Goal: Transaction & Acquisition: Purchase product/service

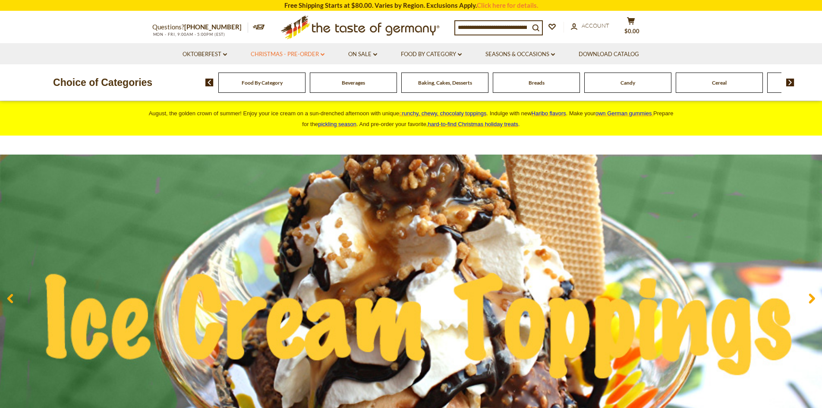
click at [323, 54] on icon "dropdown_arrow" at bounding box center [323, 54] width 4 height 3
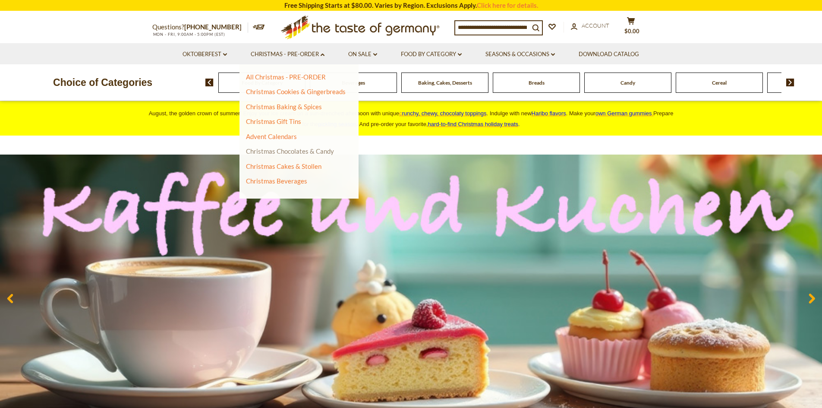
click at [281, 154] on link "Christmas Chocolates & Candy" at bounding box center [290, 151] width 88 height 8
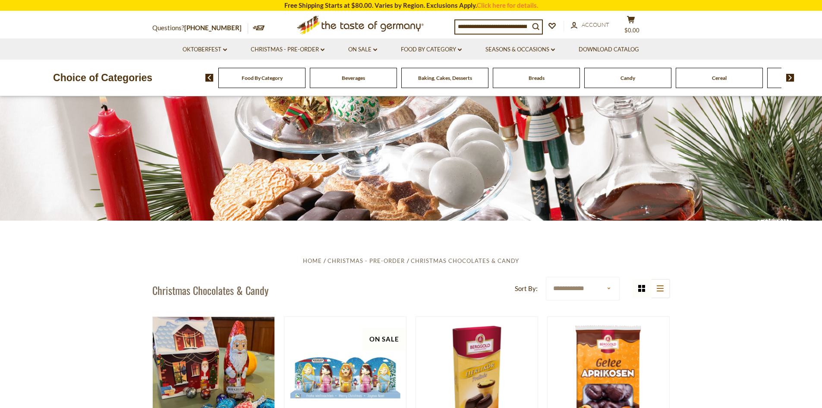
scroll to position [130, 0]
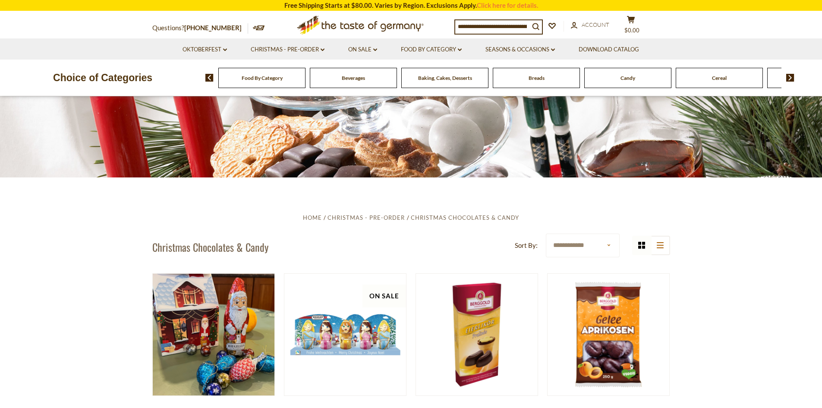
click at [607, 246] on select "**********" at bounding box center [583, 246] width 74 height 24
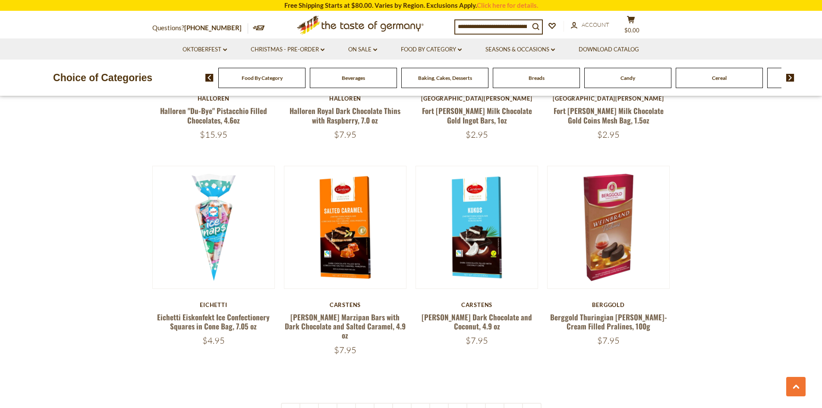
scroll to position [2072, 0]
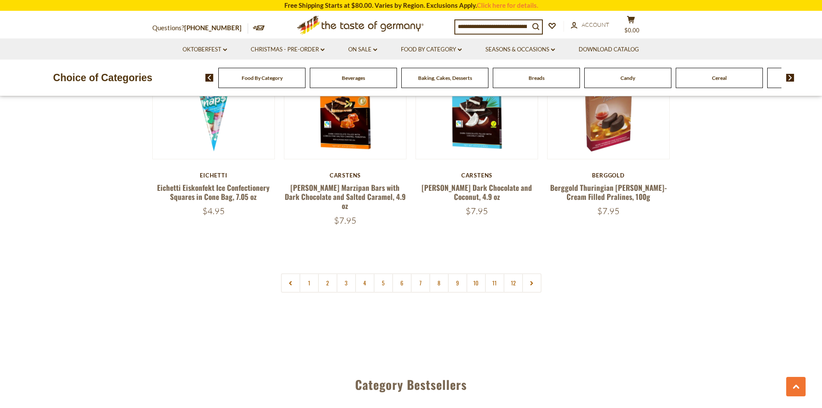
click at [529, 273] on link at bounding box center [531, 282] width 19 height 19
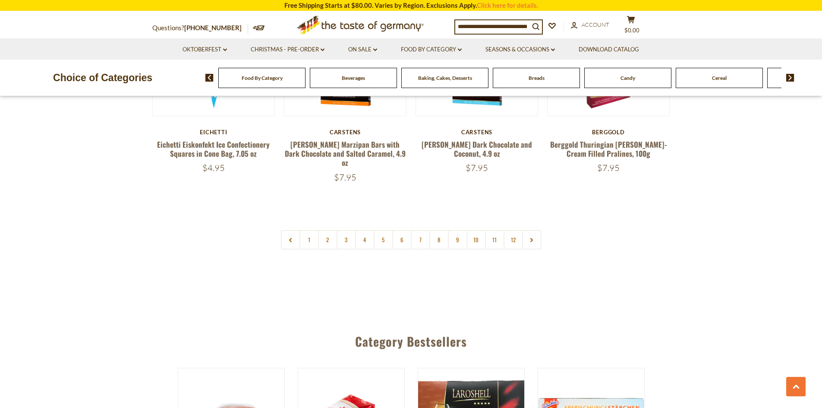
scroll to position [2159, 0]
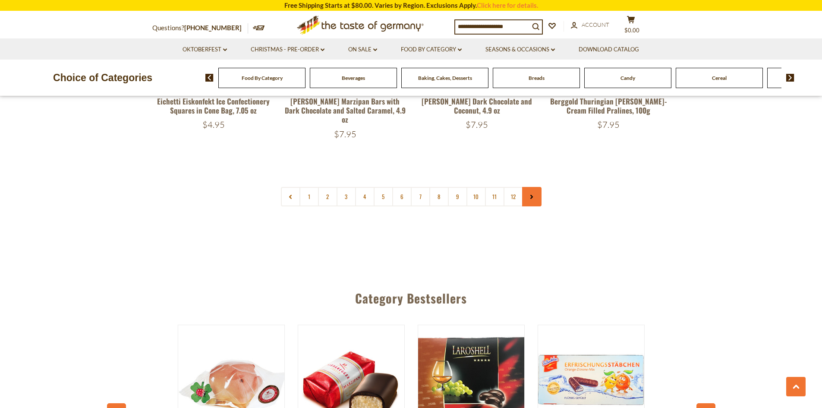
click at [531, 187] on link at bounding box center [531, 196] width 19 height 19
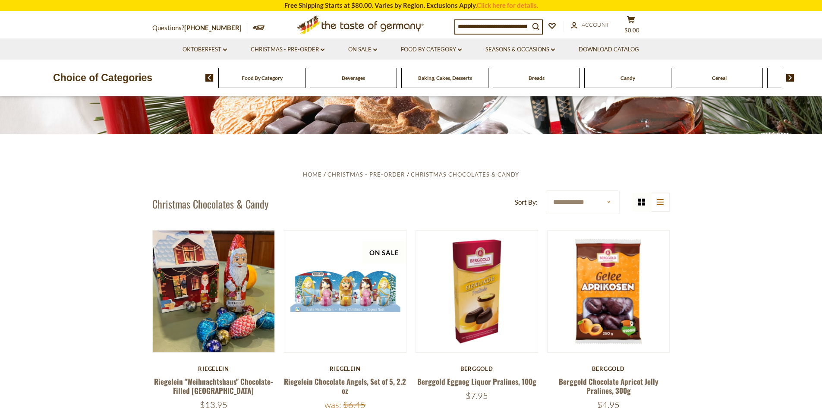
scroll to position [0, 0]
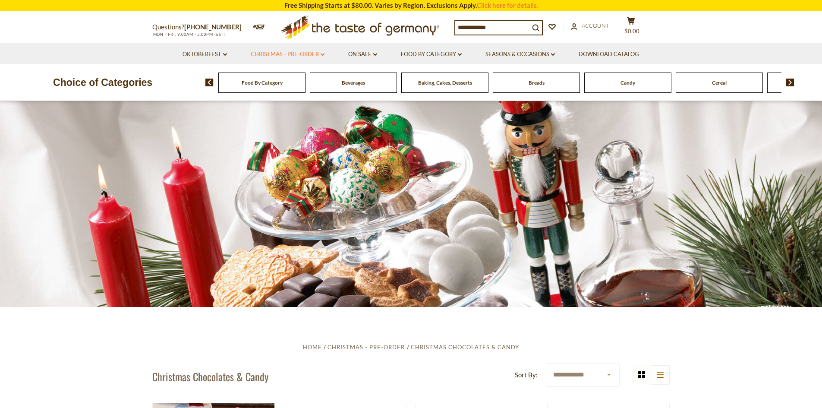
click at [322, 54] on icon "dropdown_arrow" at bounding box center [323, 54] width 4 height 3
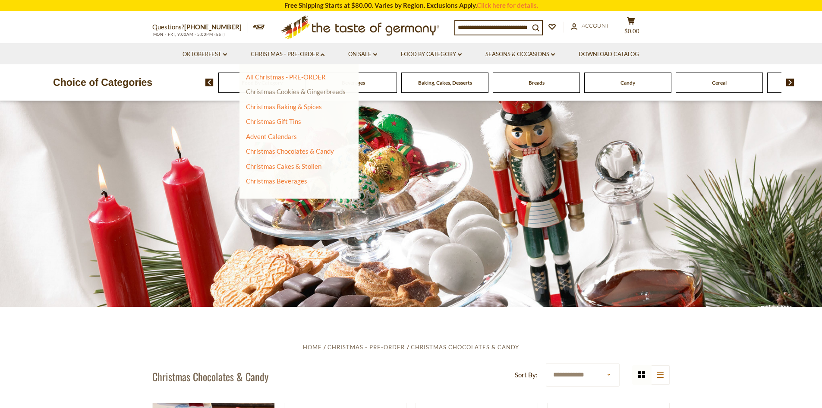
click at [310, 94] on link "Christmas Cookies & Gingerbreads" at bounding box center [296, 92] width 100 height 8
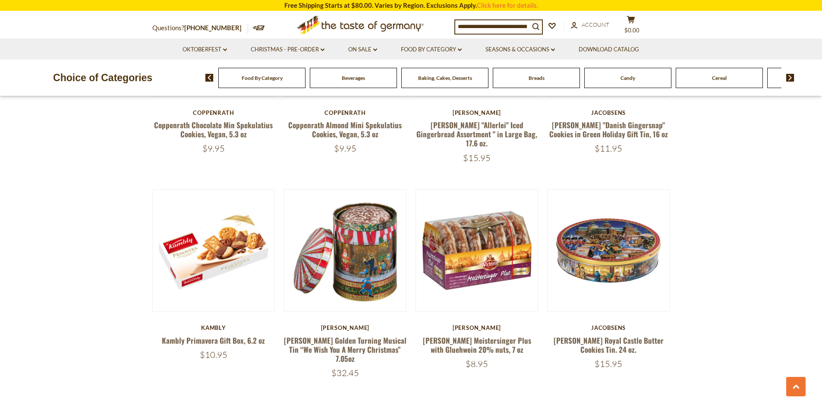
scroll to position [1943, 0]
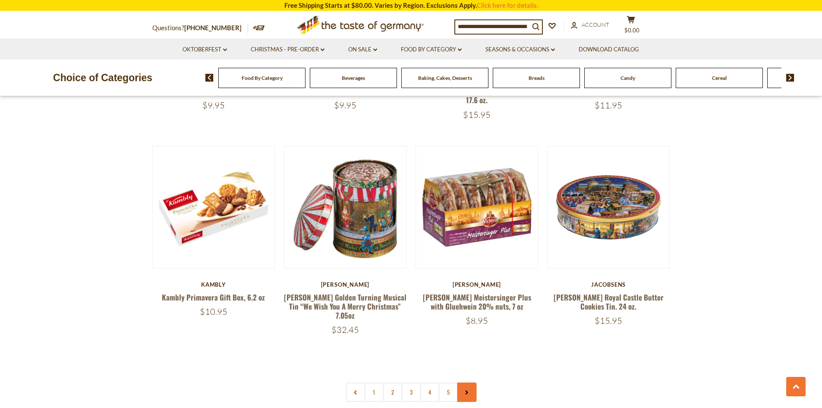
click at [467, 390] on icon at bounding box center [467, 392] width 5 height 4
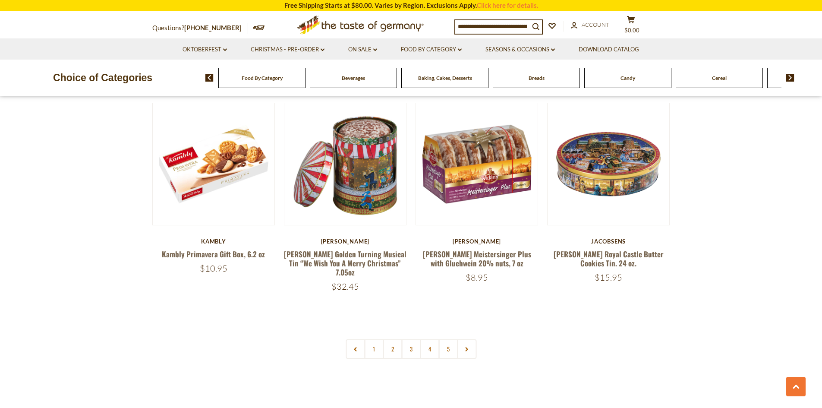
scroll to position [2029, 0]
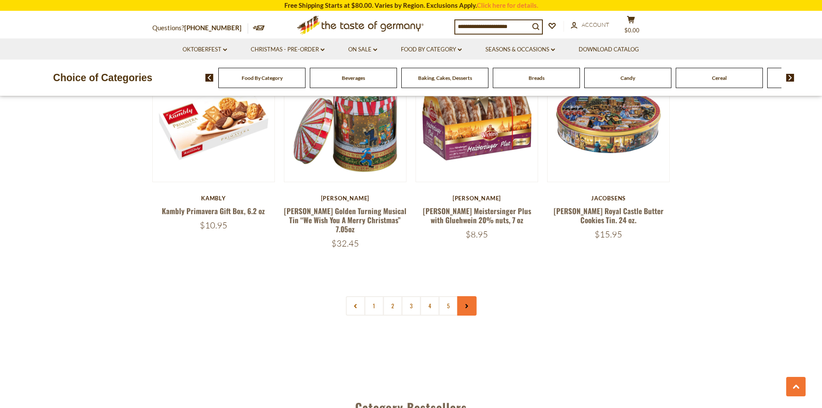
click at [469, 304] on icon at bounding box center [467, 306] width 5 height 4
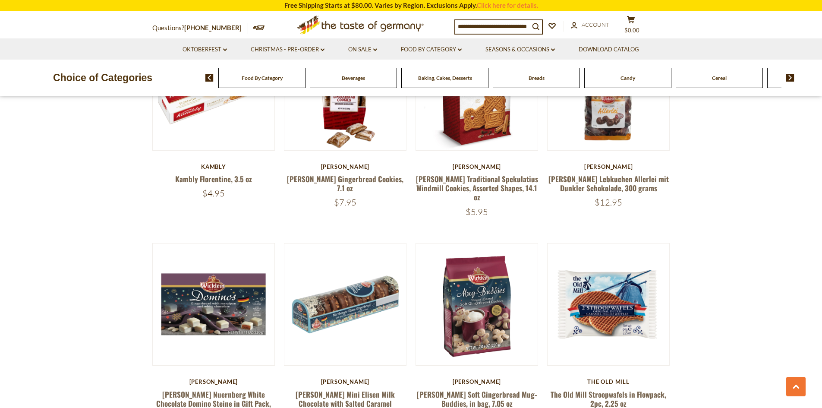
scroll to position [1338, 0]
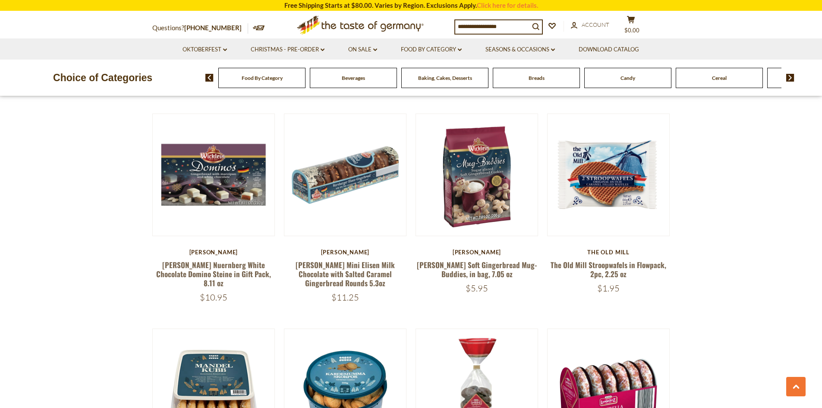
click at [748, 188] on section "**********" at bounding box center [411, 24] width 822 height 2110
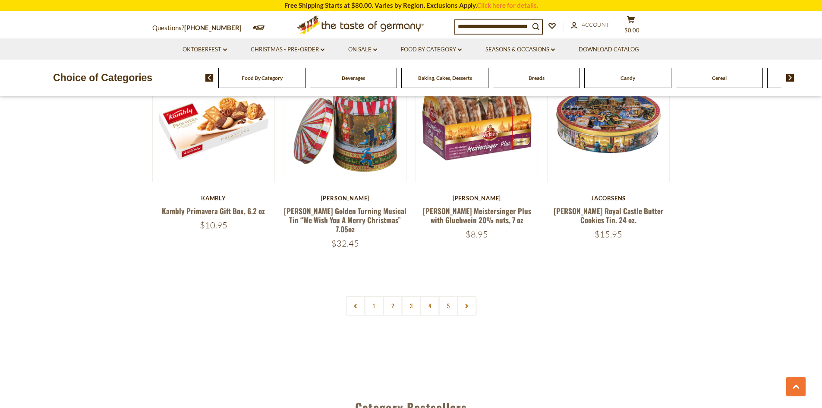
scroll to position [2115, 0]
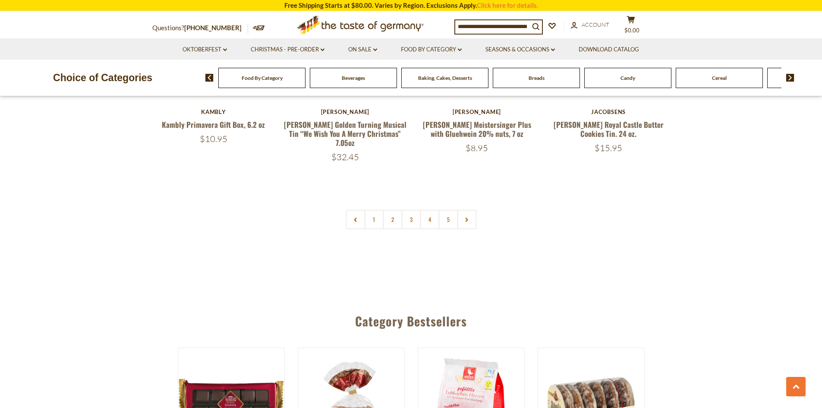
drag, startPoint x: 466, startPoint y: 203, endPoint x: 470, endPoint y: 208, distance: 6.1
click at [466, 218] on use at bounding box center [467, 220] width 3 height 4
drag, startPoint x: 446, startPoint y: 201, endPoint x: 553, endPoint y: 262, distance: 123.4
click at [446, 210] on link "5" at bounding box center [448, 219] width 19 height 19
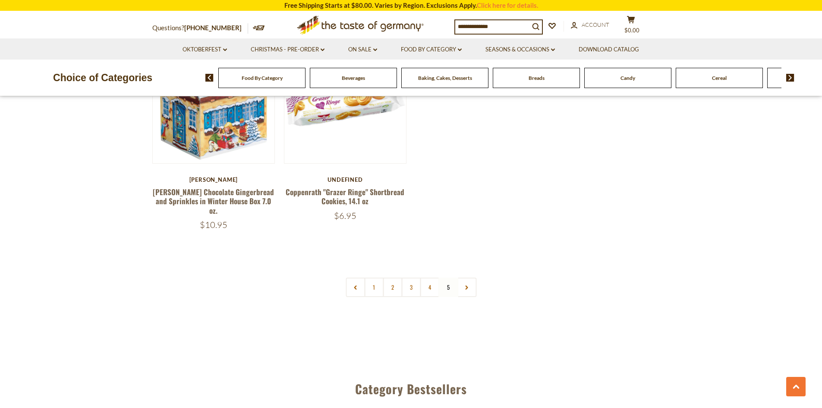
scroll to position [622, 0]
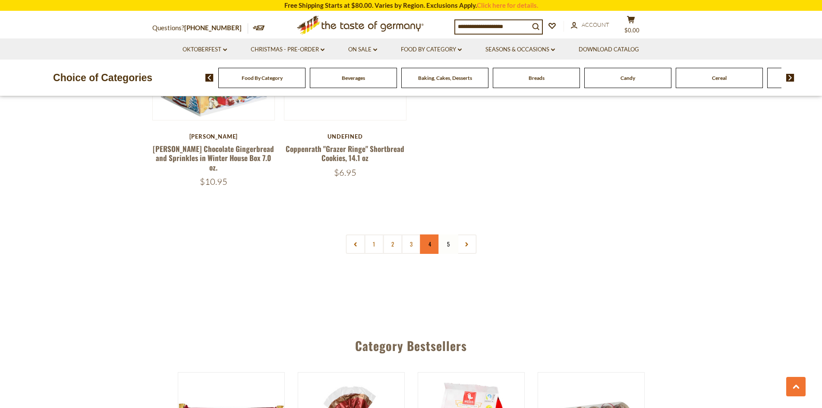
click at [425, 234] on link "4" at bounding box center [429, 243] width 19 height 19
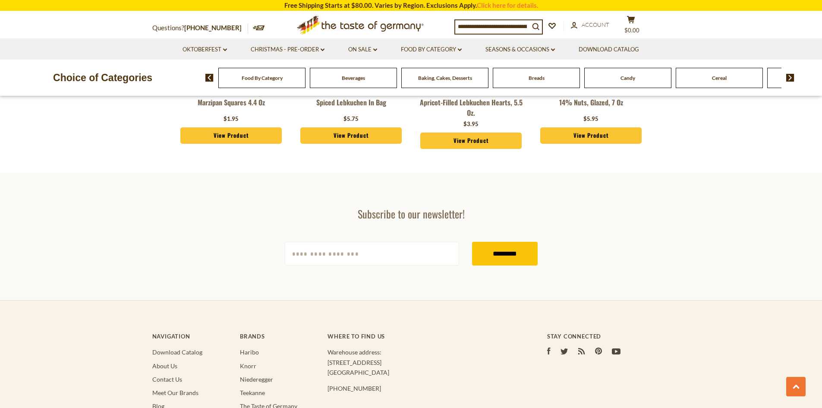
scroll to position [2176, 0]
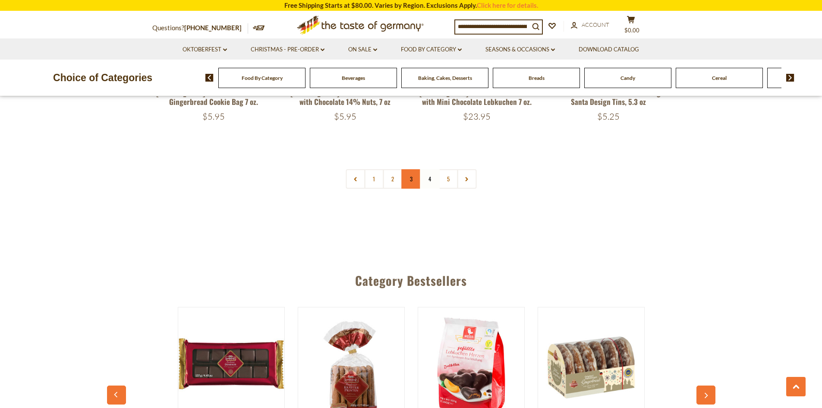
click at [414, 169] on link "3" at bounding box center [411, 178] width 19 height 19
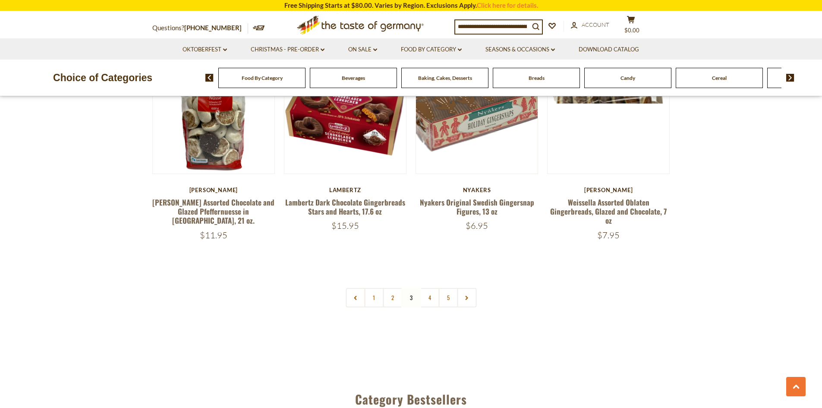
scroll to position [2004, 0]
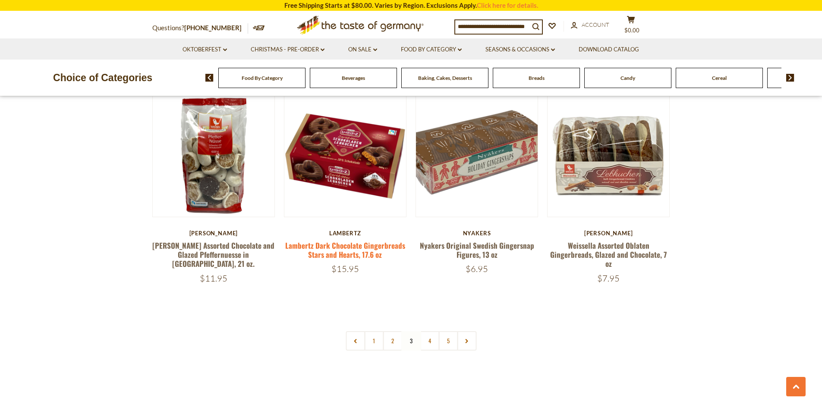
click at [348, 254] on link "Lambertz Dark Chocolate Gingerbreads Stars and Hearts, 17.6 oz" at bounding box center [345, 250] width 120 height 20
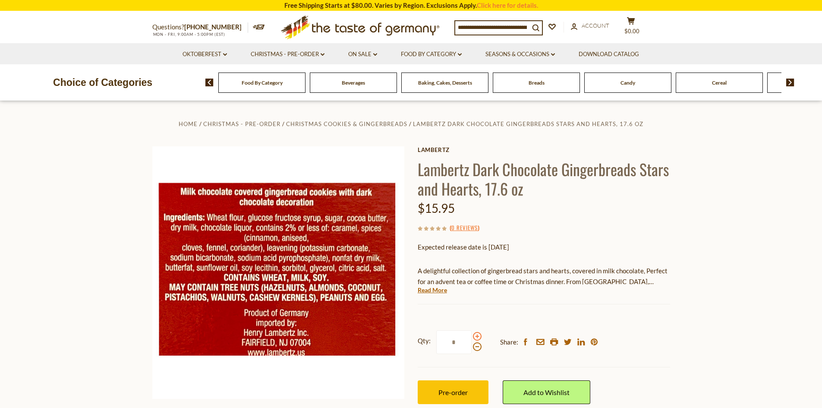
click at [478, 336] on span at bounding box center [477, 336] width 9 height 9
click at [472, 336] on input "*" at bounding box center [453, 342] width 35 height 24
click at [474, 351] on span at bounding box center [477, 346] width 9 height 9
click at [472, 351] on input "*" at bounding box center [453, 342] width 35 height 24
click at [476, 338] on span at bounding box center [477, 336] width 9 height 9
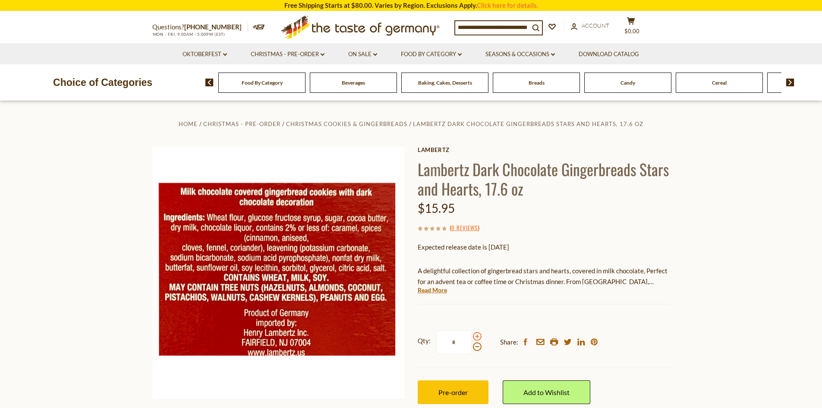
click at [472, 338] on input "*" at bounding box center [453, 342] width 35 height 24
click at [476, 348] on span at bounding box center [477, 346] width 9 height 9
click at [472, 348] on input "*" at bounding box center [453, 342] width 35 height 24
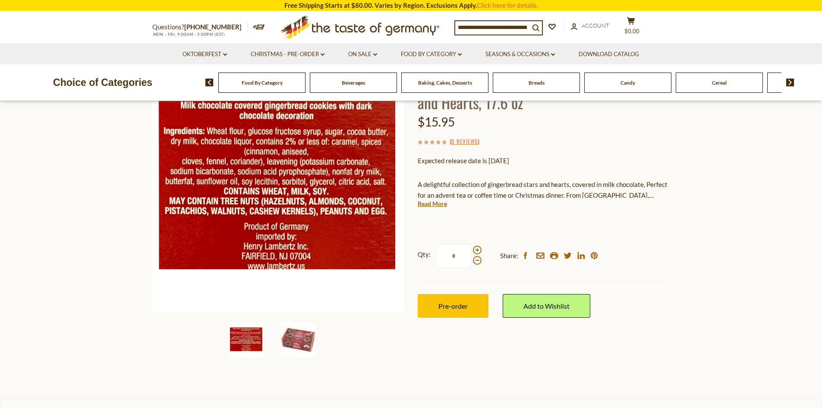
scroll to position [130, 0]
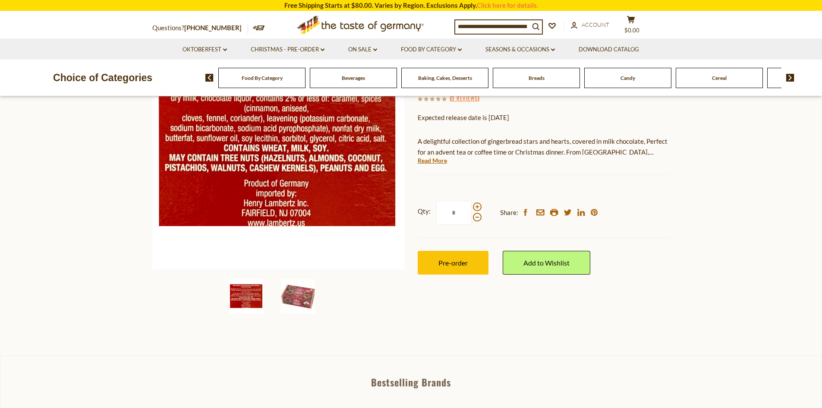
drag, startPoint x: 461, startPoint y: 211, endPoint x: 408, endPoint y: 210, distance: 53.1
click at [408, 210] on div "Home Christmas - PRE-ORDER Christmas Cookies & Gingerbreads Lambertz Dark Choco…" at bounding box center [411, 155] width 531 height 332
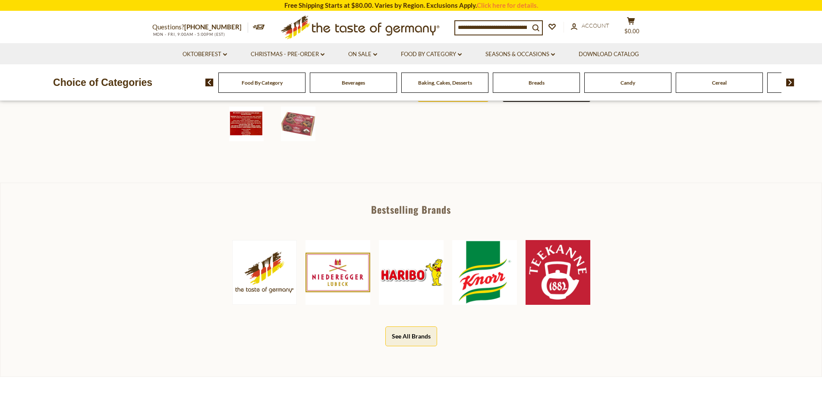
scroll to position [0, 0]
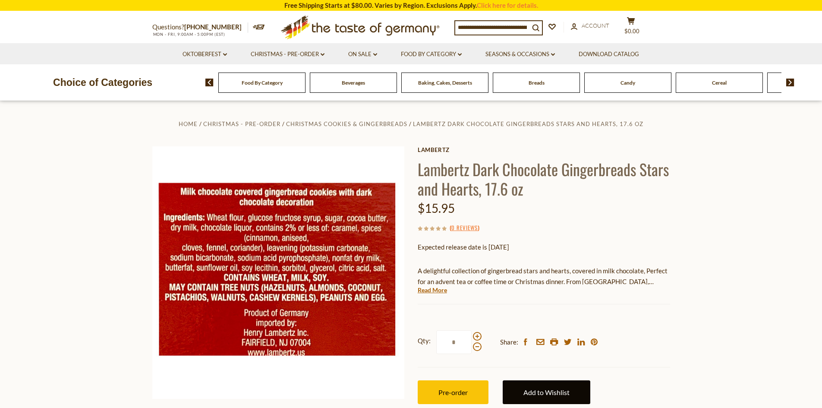
type input "*"
click at [551, 395] on link "Add to Wishlist" at bounding box center [547, 392] width 88 height 24
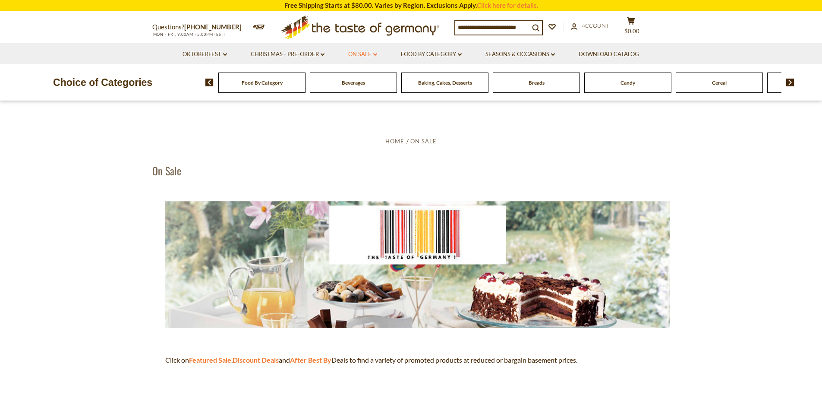
click at [375, 54] on icon at bounding box center [375, 54] width 4 height 3
click at [366, 106] on link "Discount Deals" at bounding box center [365, 107] width 43 height 12
click at [369, 119] on link "All Discount Deals" at bounding box center [374, 119] width 52 height 8
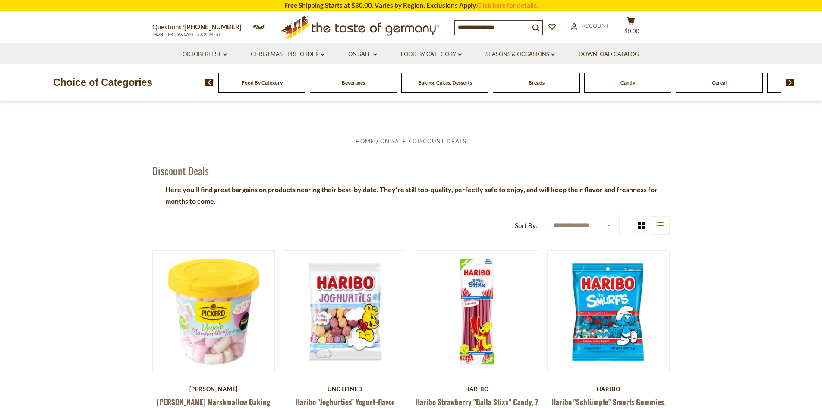
click at [607, 224] on select "**********" at bounding box center [583, 226] width 74 height 24
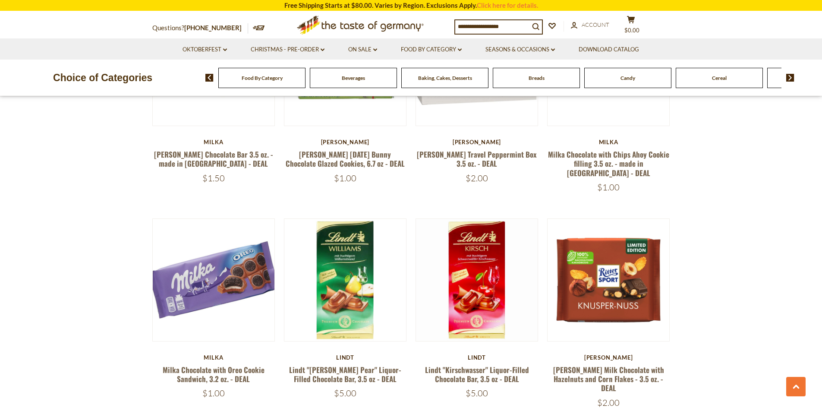
scroll to position [1770, 0]
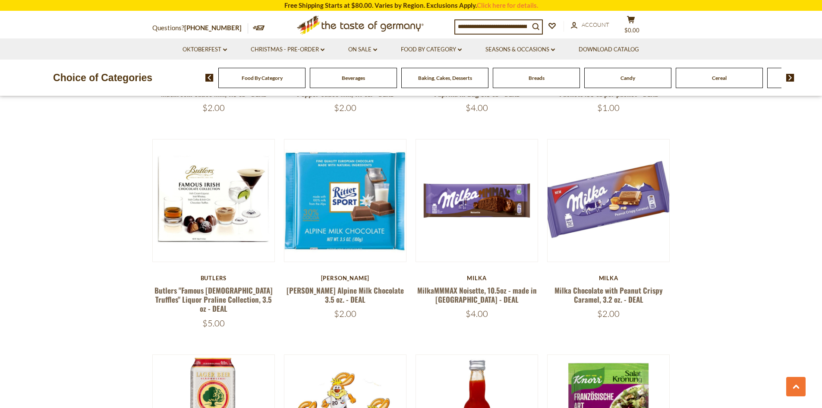
scroll to position [1798, 0]
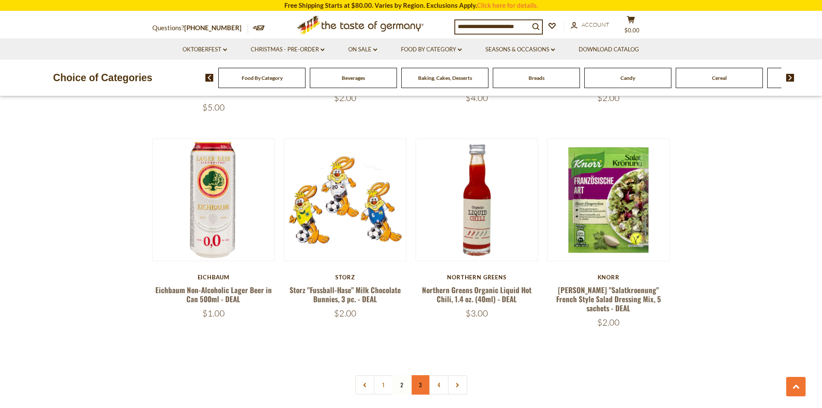
click at [421, 375] on link "3" at bounding box center [420, 384] width 19 height 19
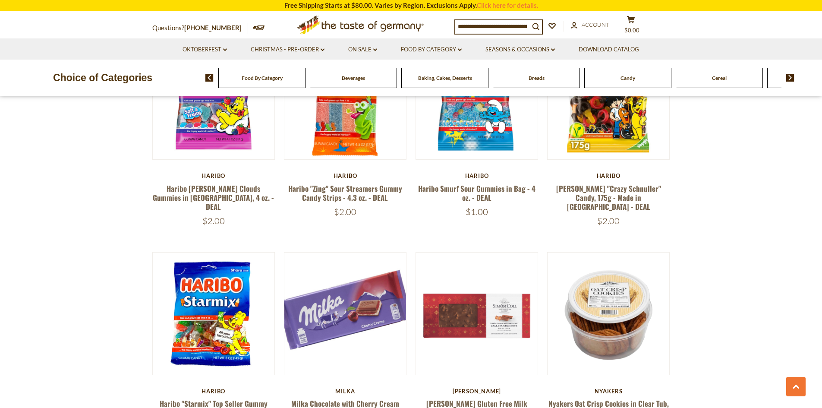
scroll to position [1841, 0]
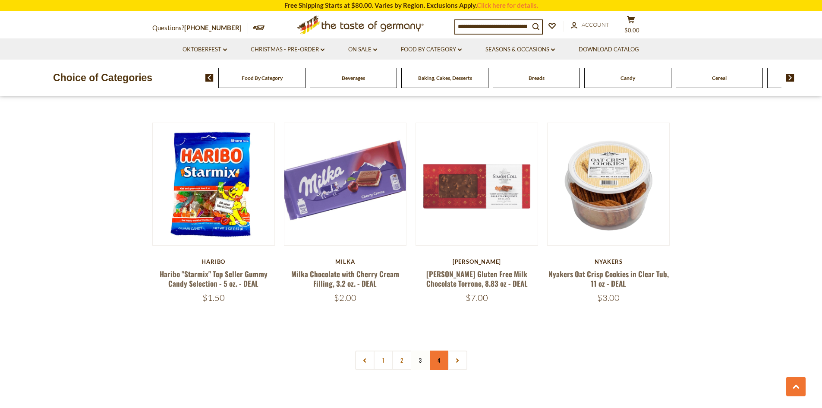
click at [437, 351] on link "4" at bounding box center [439, 360] width 19 height 19
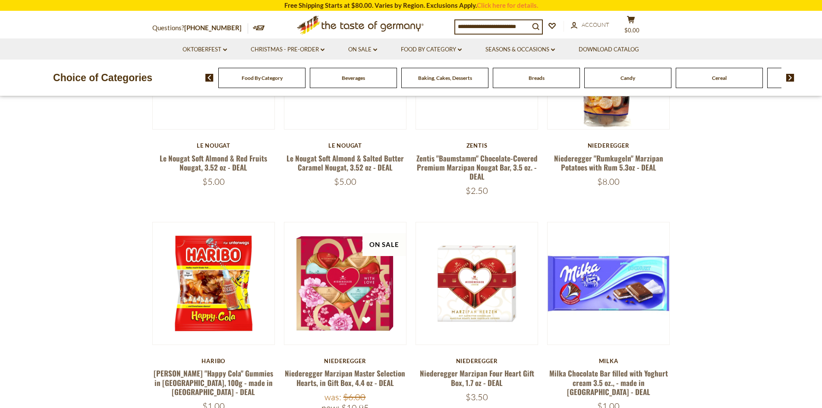
scroll to position [0, 0]
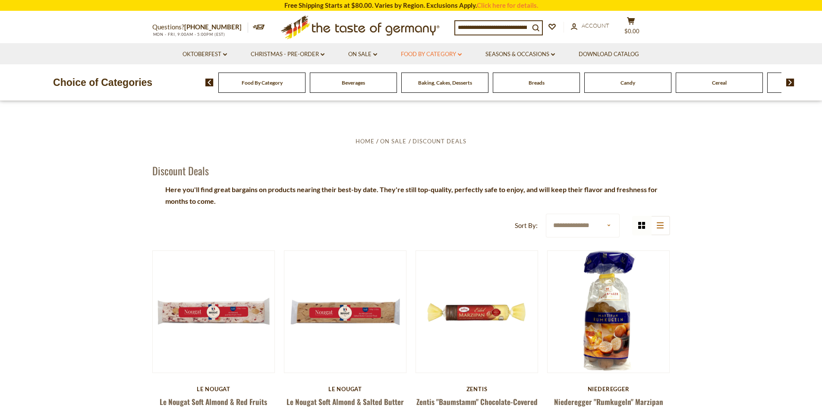
click at [459, 53] on icon "dropdown_arrow" at bounding box center [460, 54] width 4 height 3
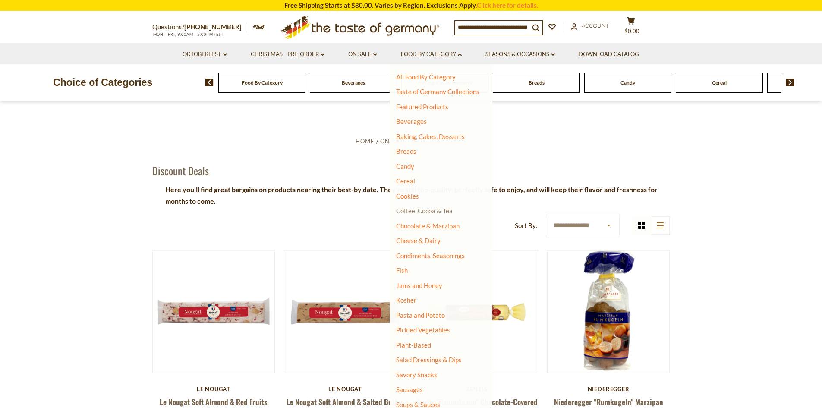
click at [413, 212] on link "Coffee, Cocoa & Tea" at bounding box center [424, 211] width 57 height 8
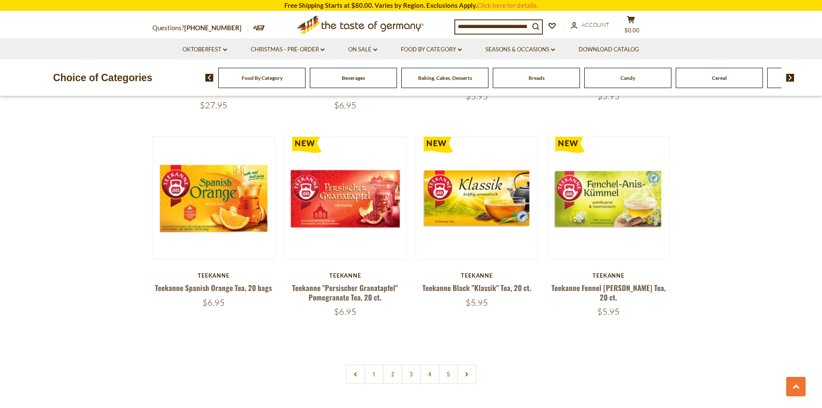
scroll to position [1986, 0]
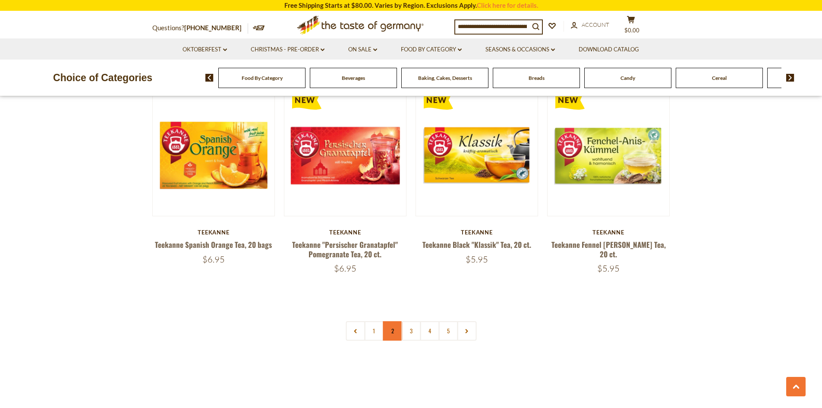
click at [390, 324] on link "2" at bounding box center [392, 330] width 19 height 19
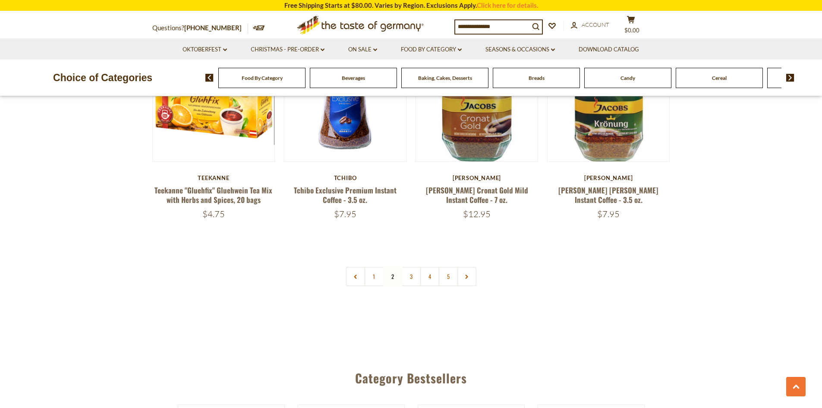
scroll to position [2047, 0]
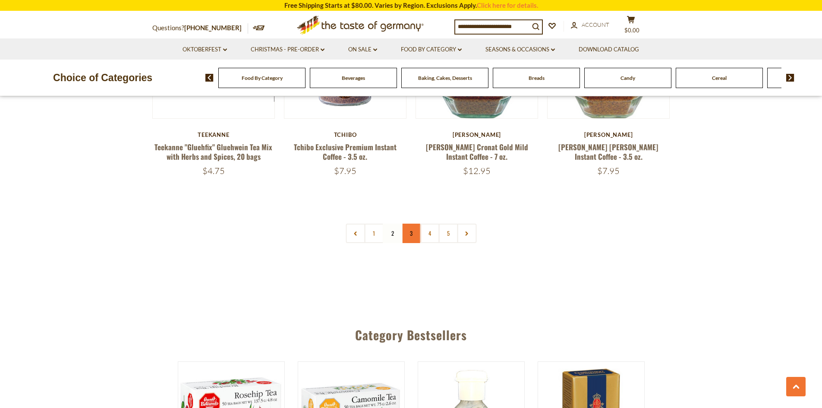
click at [412, 236] on link "3" at bounding box center [411, 233] width 19 height 19
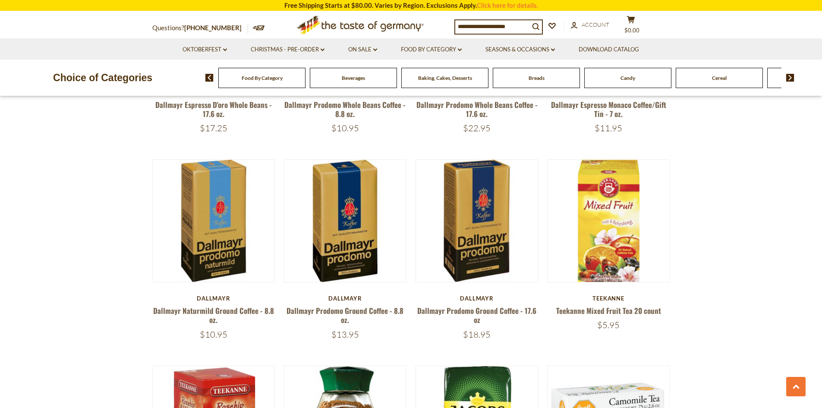
scroll to position [277, 0]
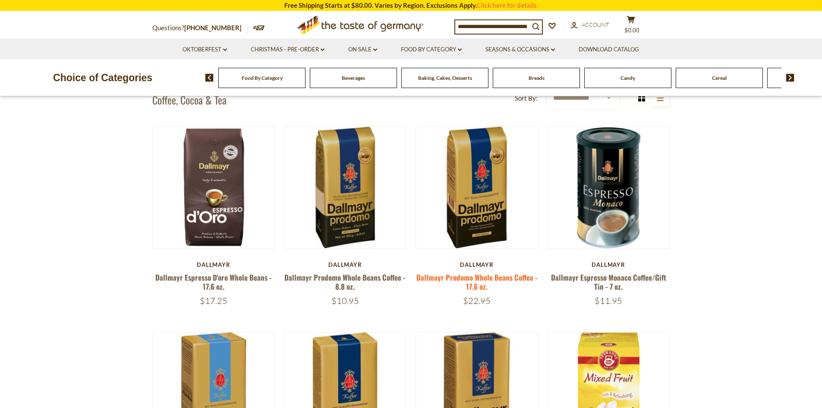
click at [474, 280] on link "Dallmayr Prodomo Whole Beans Coffee - 17.6 oz." at bounding box center [477, 282] width 121 height 20
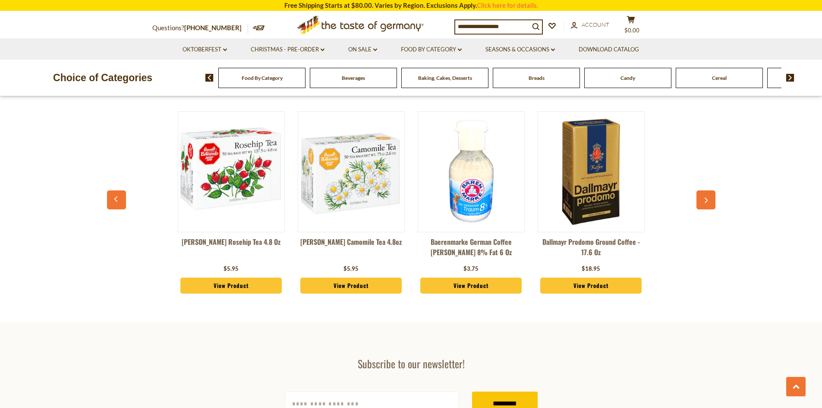
scroll to position [1917, 0]
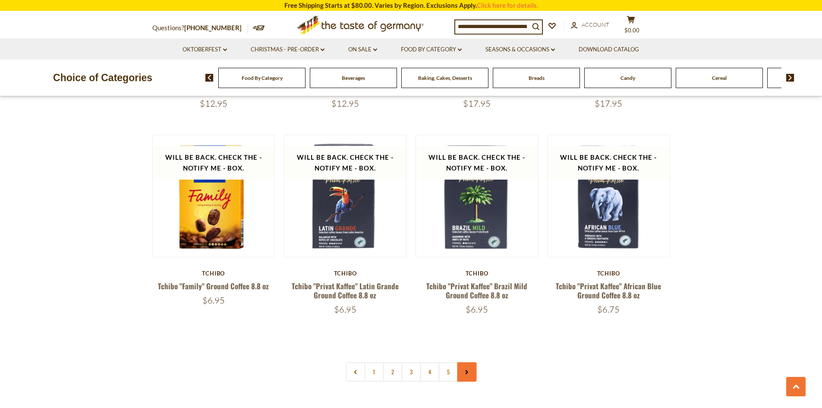
click at [465, 371] on icon at bounding box center [467, 372] width 5 height 4
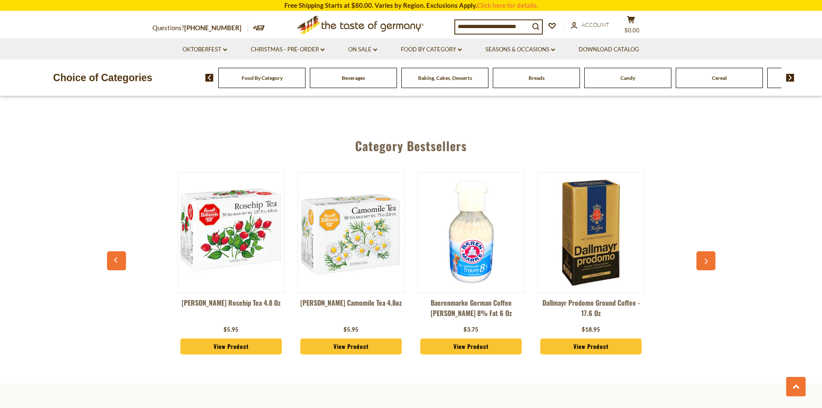
scroll to position [1943, 0]
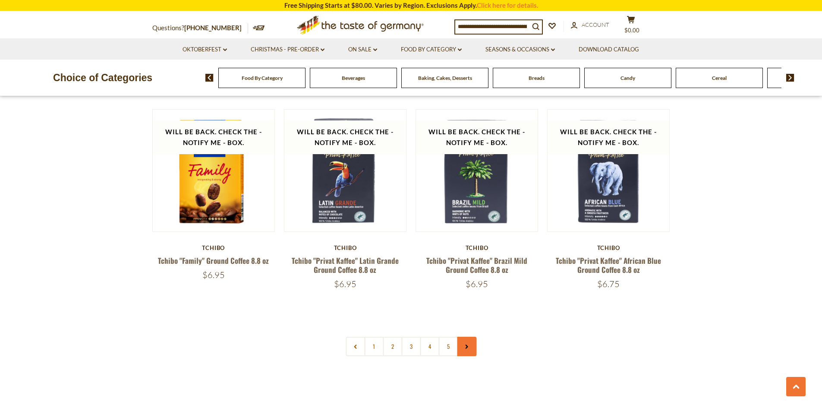
click at [462, 346] on link at bounding box center [466, 346] width 19 height 19
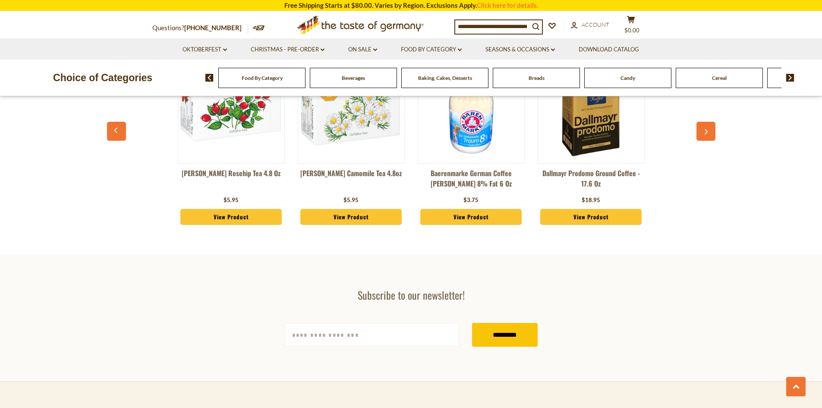
scroll to position [2159, 0]
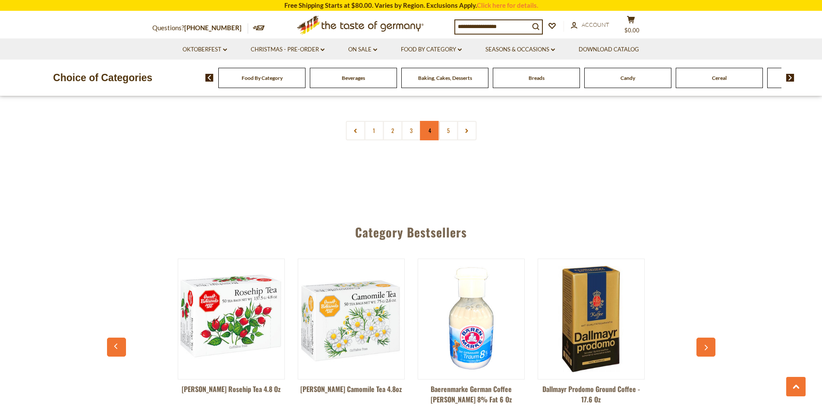
click at [427, 133] on link "4" at bounding box center [429, 130] width 19 height 19
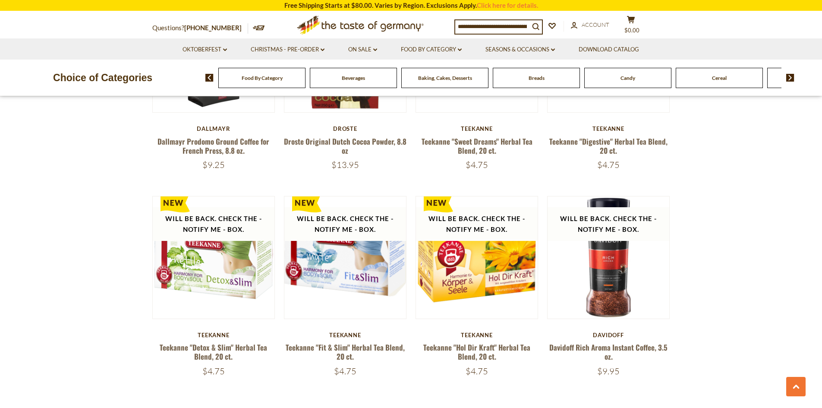
scroll to position [2133, 0]
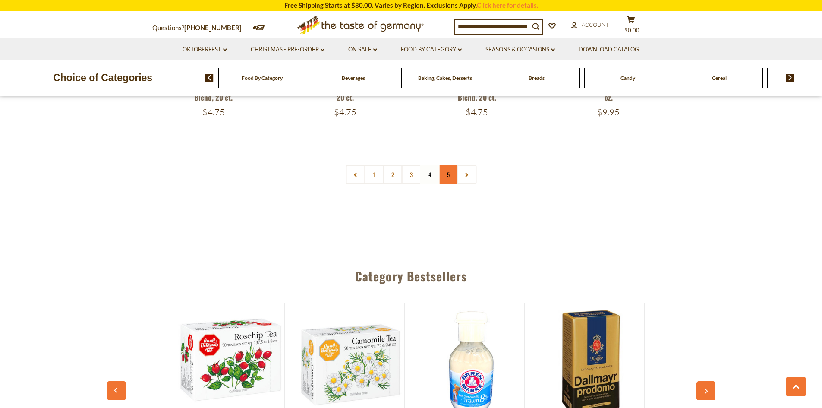
click at [445, 165] on link "5" at bounding box center [448, 174] width 19 height 19
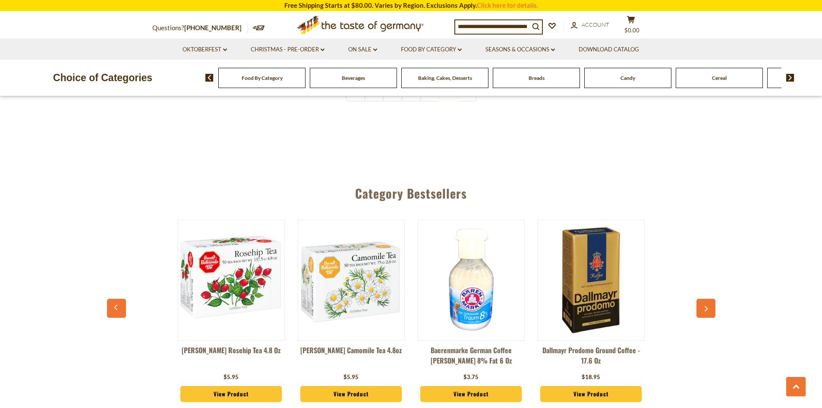
scroll to position [1338, 0]
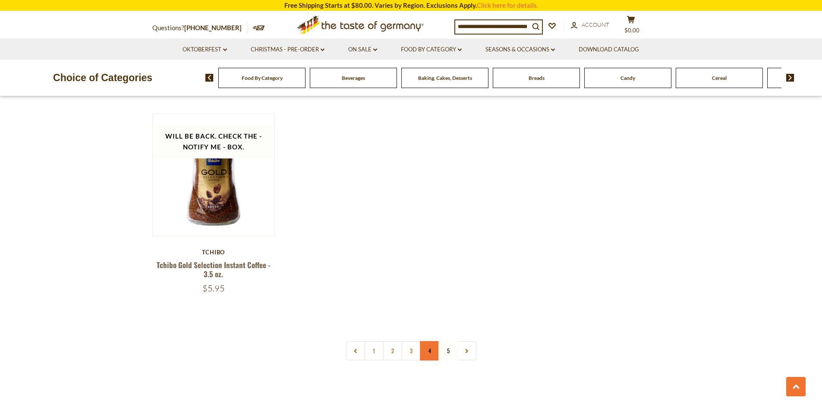
click at [425, 341] on link "4" at bounding box center [429, 350] width 19 height 19
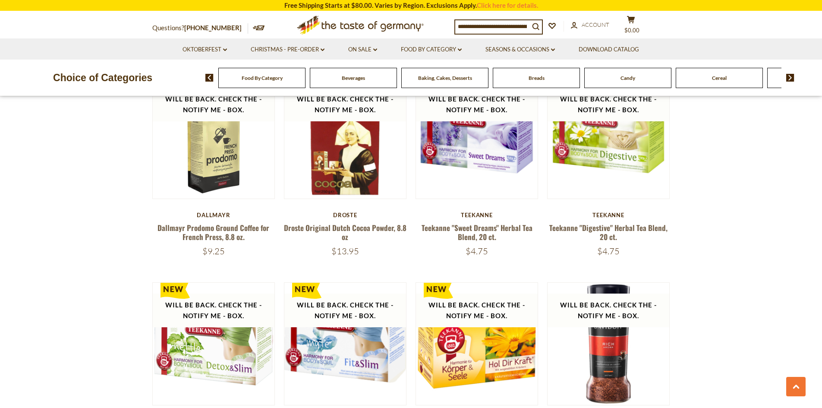
scroll to position [1917, 0]
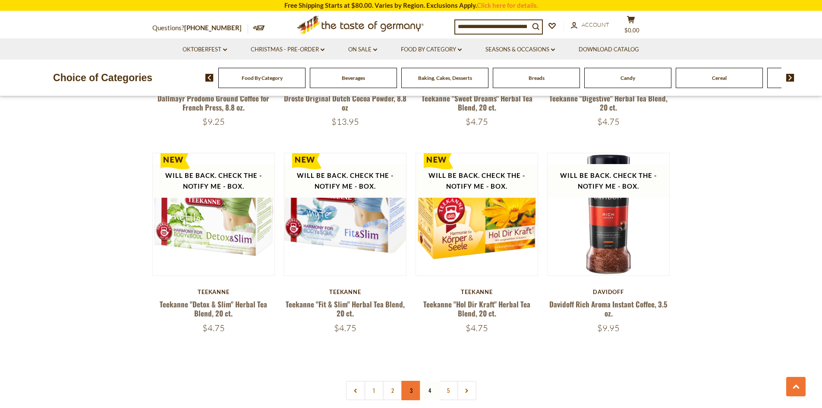
click at [404, 381] on link "3" at bounding box center [411, 390] width 19 height 19
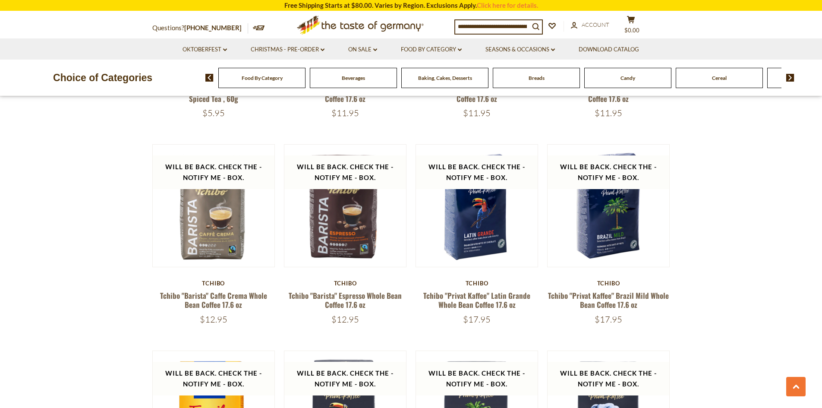
scroll to position [1960, 0]
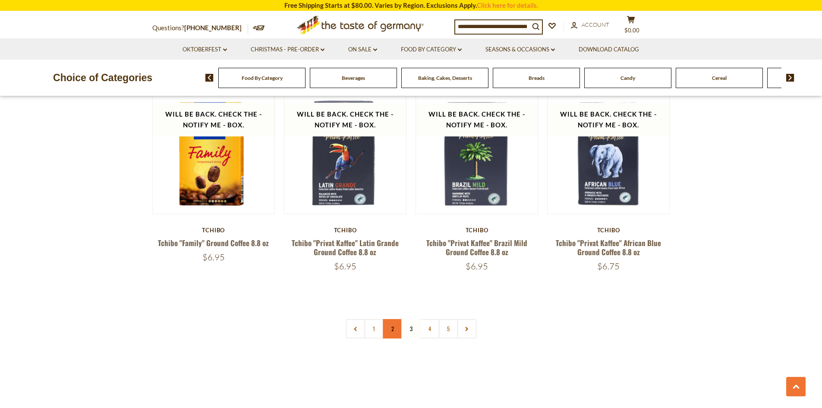
click at [394, 329] on link "2" at bounding box center [392, 328] width 19 height 19
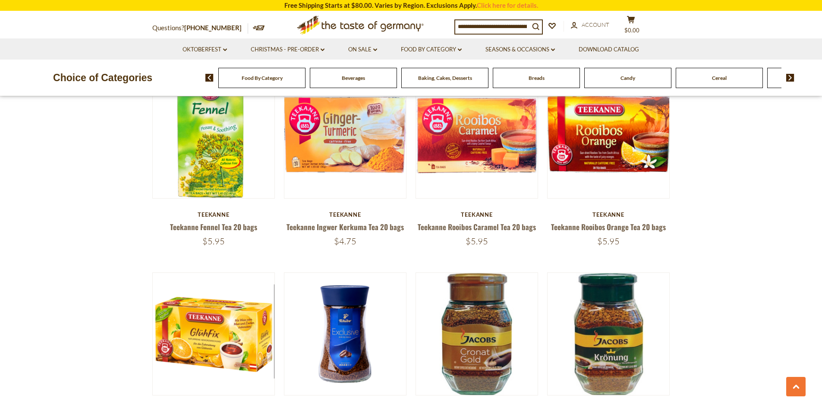
scroll to position [1986, 0]
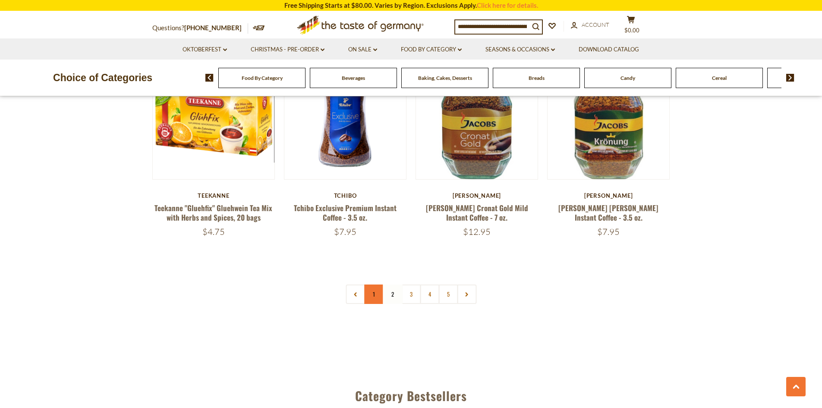
click at [378, 296] on link "1" at bounding box center [373, 294] width 19 height 19
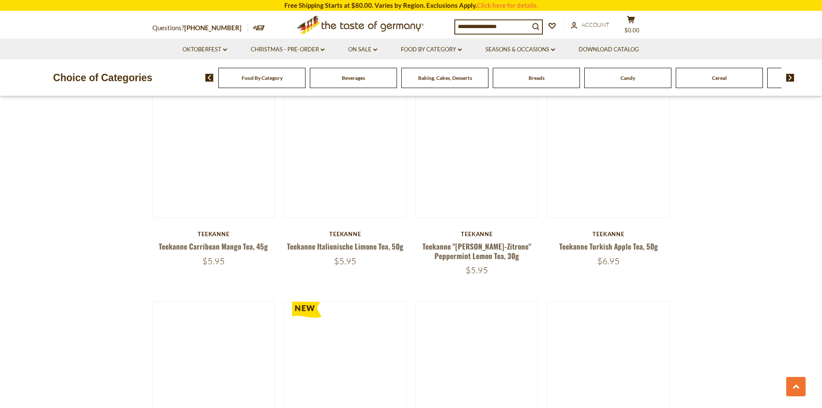
scroll to position [1658, 0]
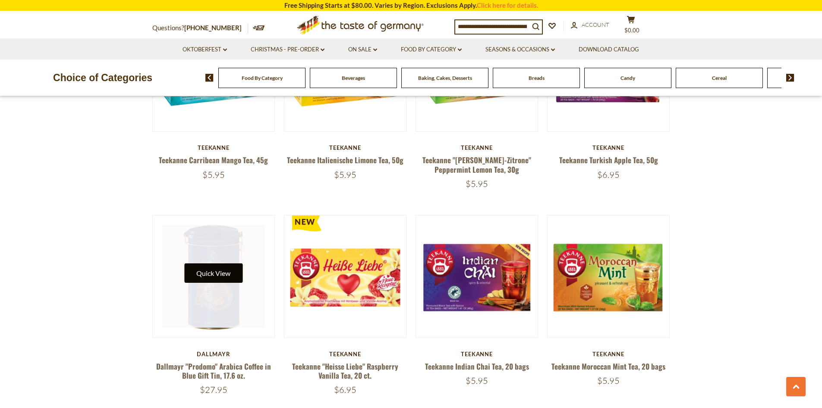
click at [219, 266] on button "Quick View" at bounding box center [213, 272] width 58 height 19
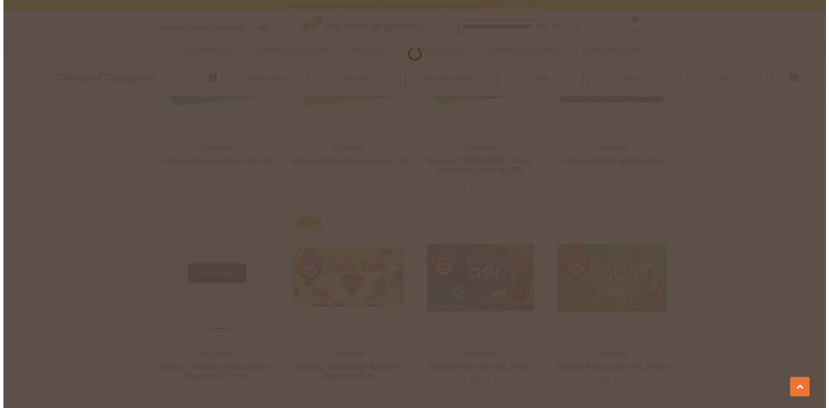
scroll to position [1660, 0]
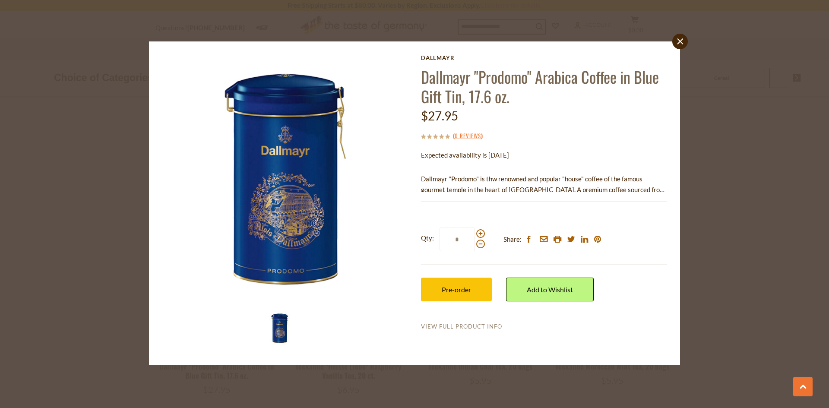
click at [429, 328] on link "View Full Product Info" at bounding box center [461, 327] width 81 height 8
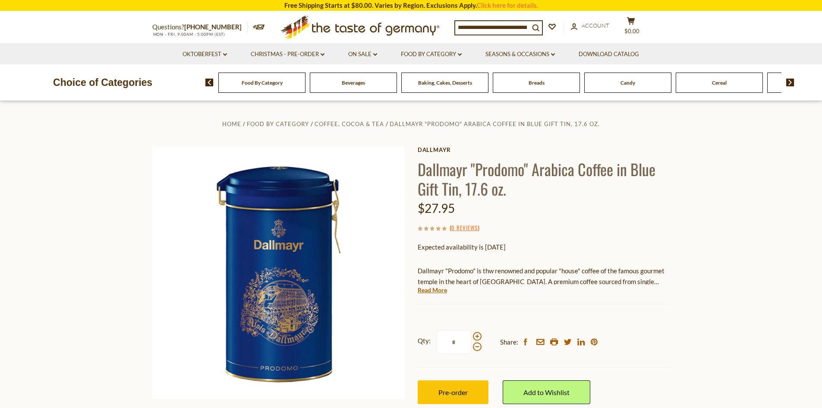
scroll to position [43, 0]
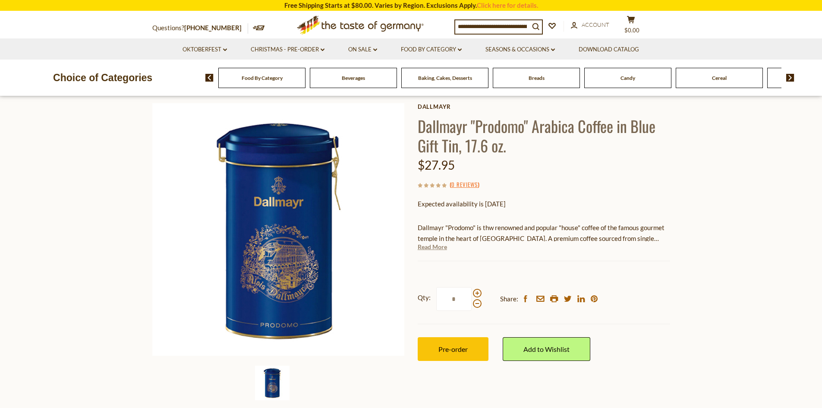
click at [438, 246] on link "Read More" at bounding box center [432, 247] width 29 height 9
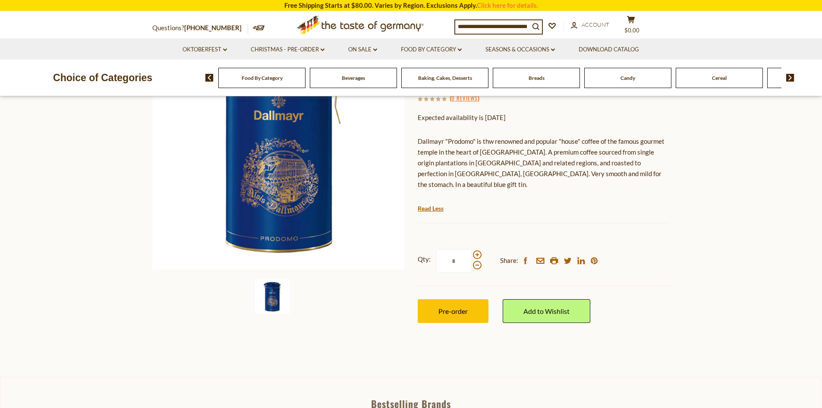
scroll to position [0, 0]
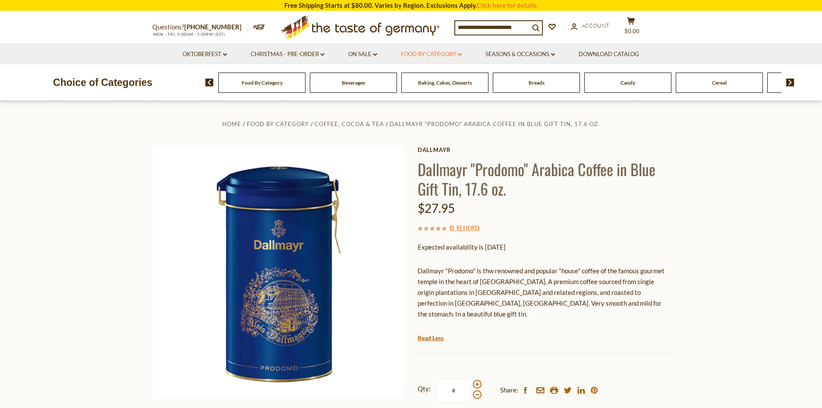
click at [461, 54] on icon at bounding box center [460, 54] width 4 height 3
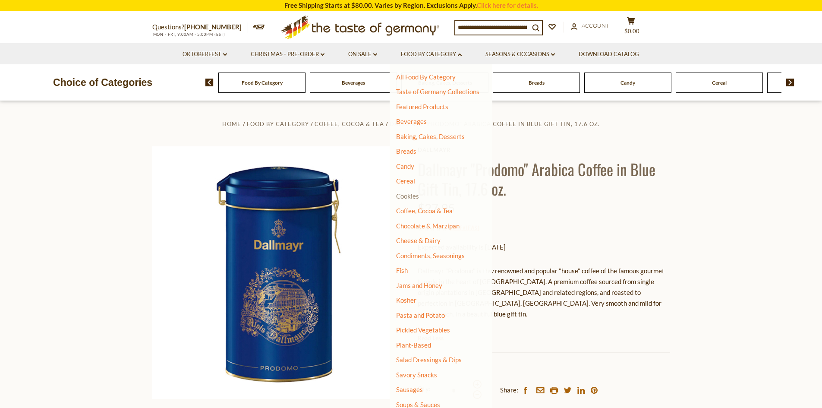
click at [409, 195] on link "Cookies" at bounding box center [407, 196] width 23 height 8
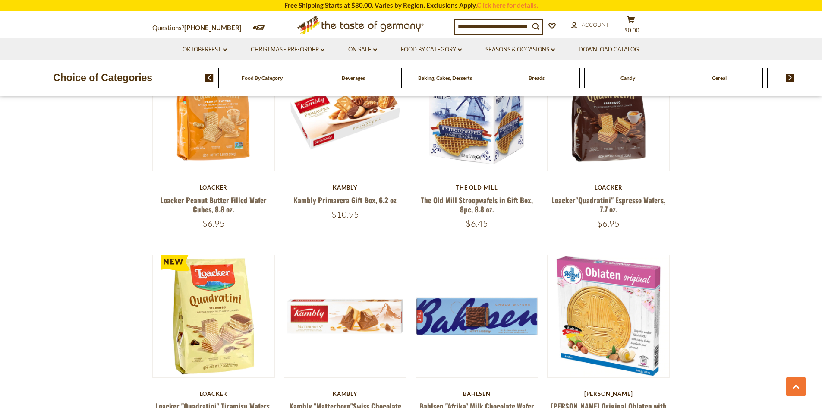
scroll to position [389, 0]
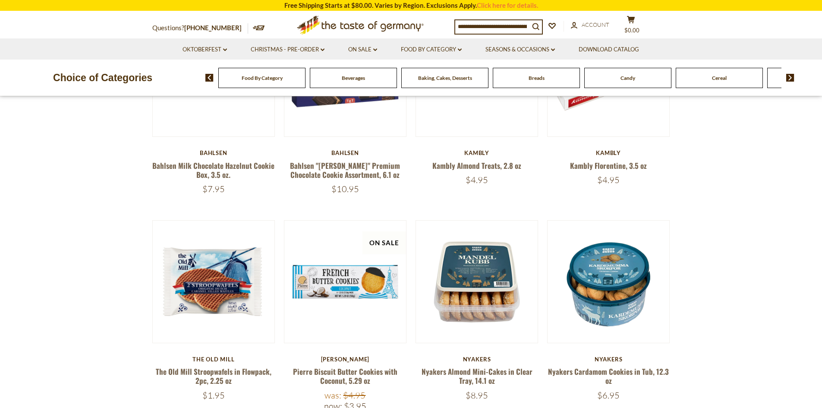
click at [494, 28] on input at bounding box center [492, 26] width 74 height 12
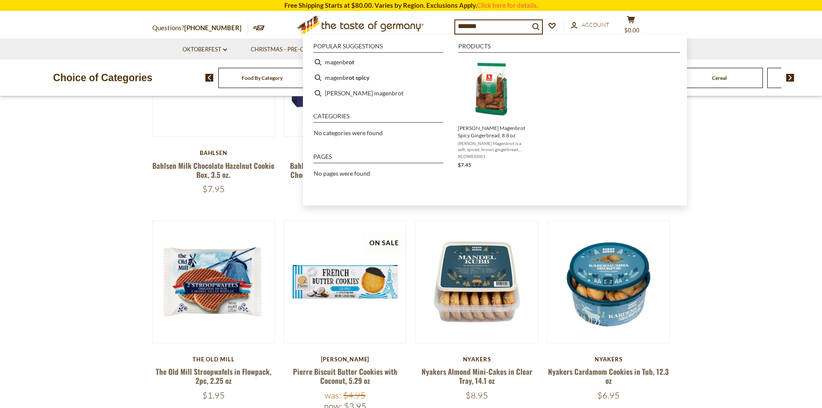
type input "********"
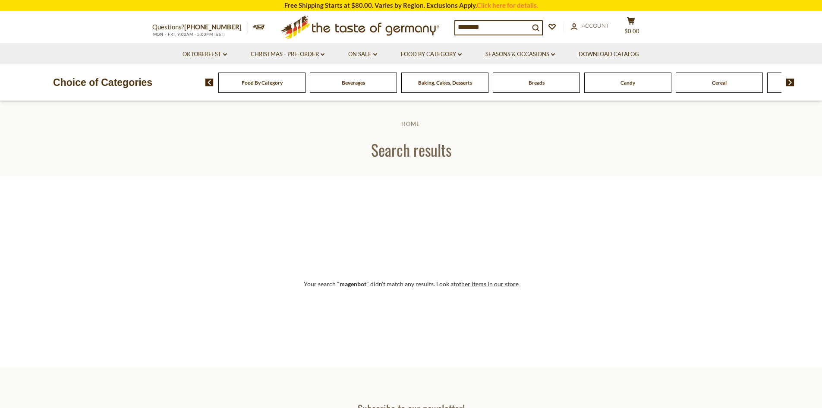
click at [491, 28] on input "********" at bounding box center [492, 27] width 74 height 12
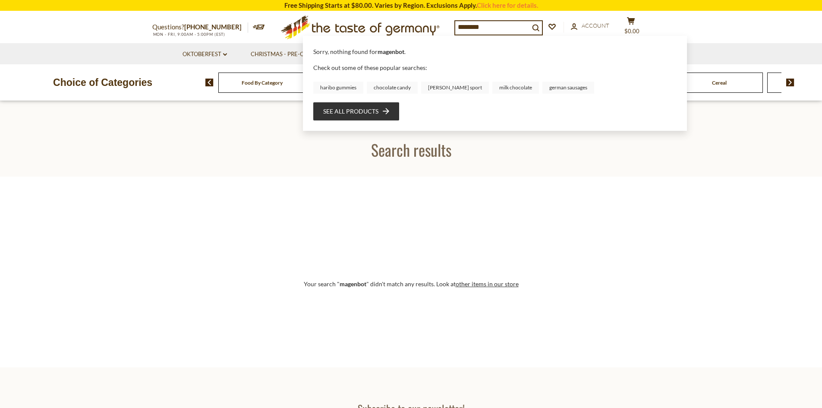
type input "*********"
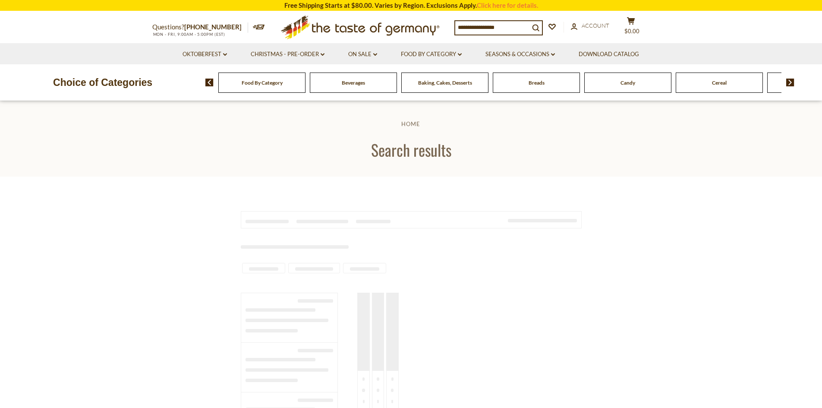
type input "*********"
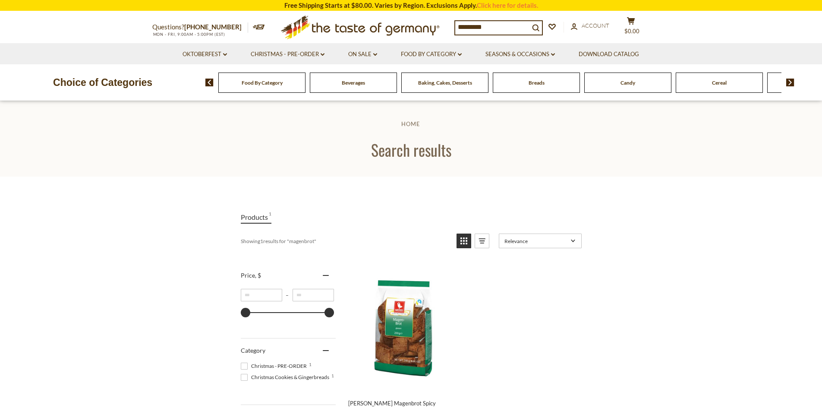
scroll to position [173, 0]
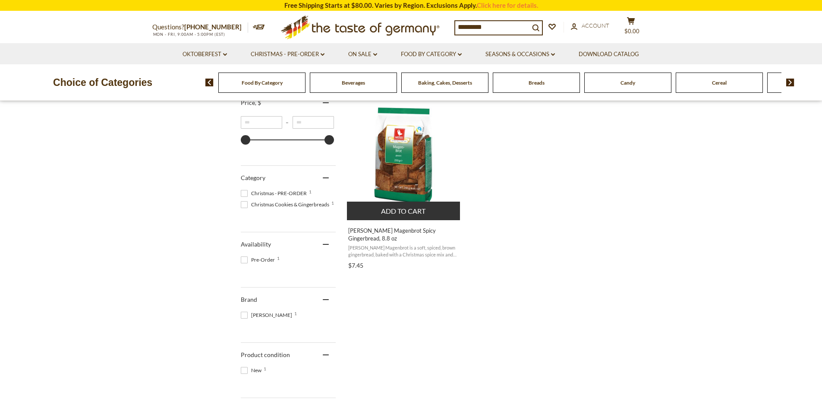
click at [405, 167] on img "Weiss Magenbrot Spicy Gingerbread, 8.8 oz" at bounding box center [404, 155] width 114 height 114
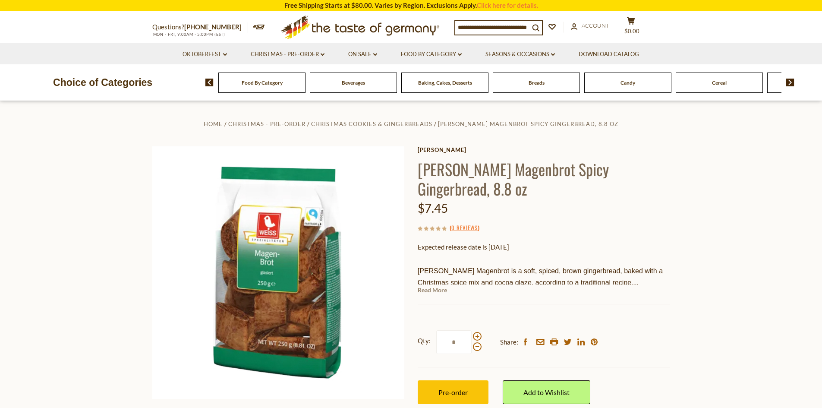
click at [435, 286] on link "Read More" at bounding box center [432, 290] width 29 height 9
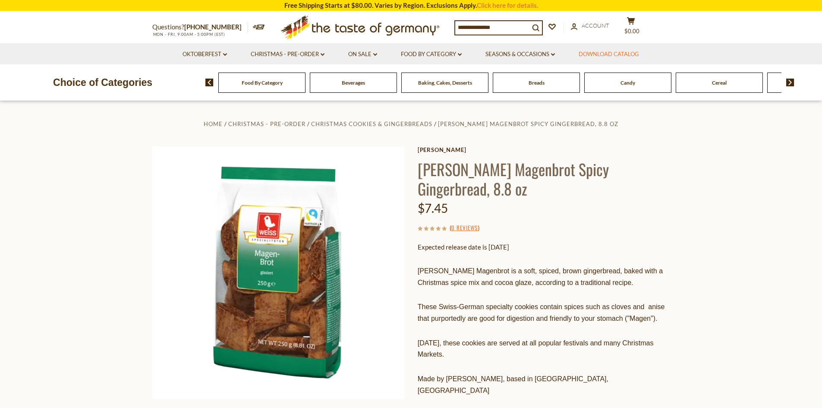
click at [613, 56] on link "Download Catalog" at bounding box center [609, 54] width 60 height 9
